Goal: Check status: Check status

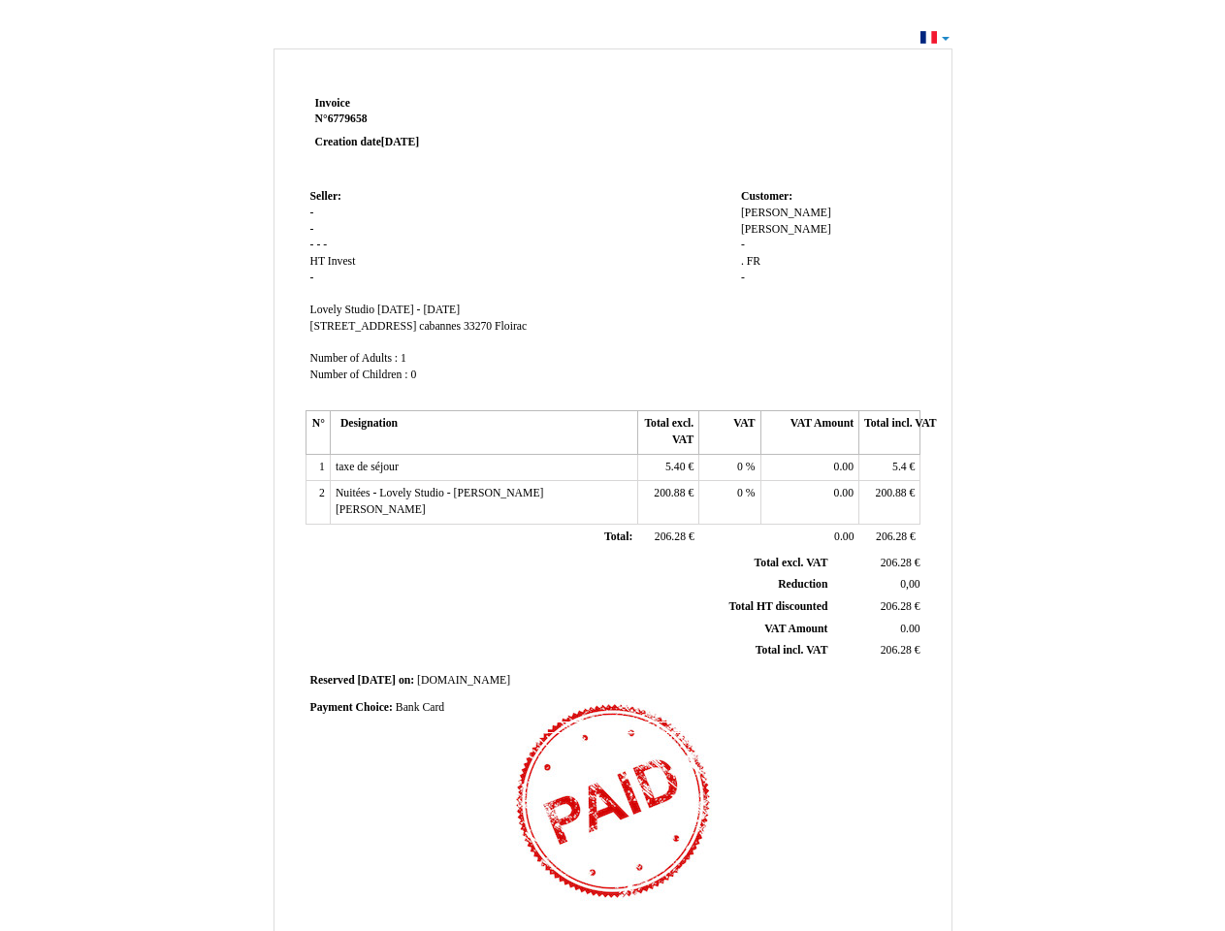
click at [333, 103] on span "Invoice" at bounding box center [332, 103] width 35 height 13
click at [350, 118] on span "6779658" at bounding box center [348, 119] width 40 height 13
click at [326, 196] on span "Seller:" at bounding box center [325, 196] width 31 height 13
click at [319, 261] on span "HT" at bounding box center [317, 261] width 15 height 13
click at [341, 261] on span "Invest" at bounding box center [342, 261] width 28 height 13
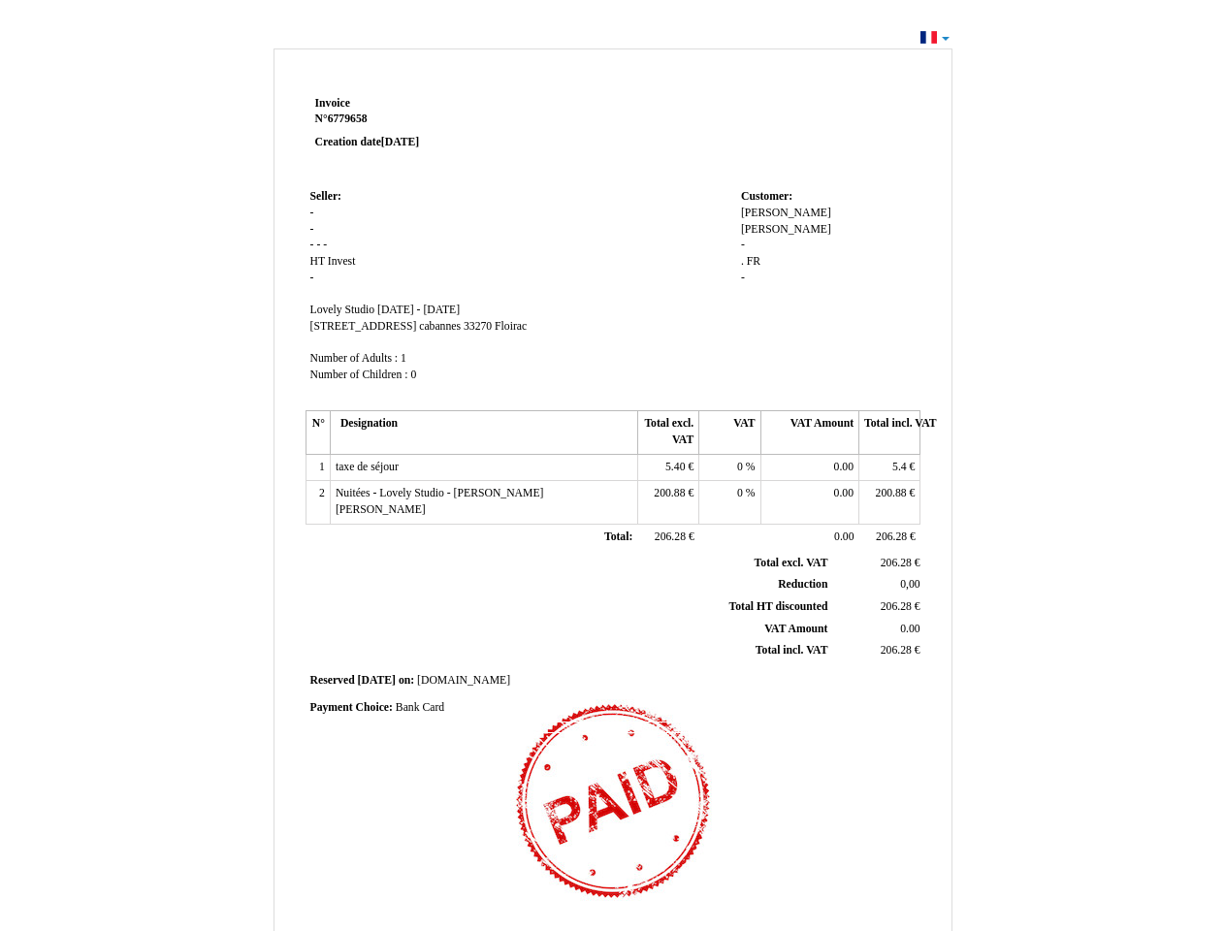
click at [344, 309] on span "Lovely Studio" at bounding box center [342, 310] width 65 height 13
click at [460, 309] on span "[DATE] - [DATE]" at bounding box center [418, 310] width 82 height 13
click at [371, 326] on span "[STREET_ADDRESS] cabannes" at bounding box center [385, 326] width 151 height 13
click at [464, 326] on span "33270" at bounding box center [478, 326] width 28 height 13
click at [495, 326] on span "Floirac" at bounding box center [511, 326] width 32 height 13
